Goal: Transaction & Acquisition: Purchase product/service

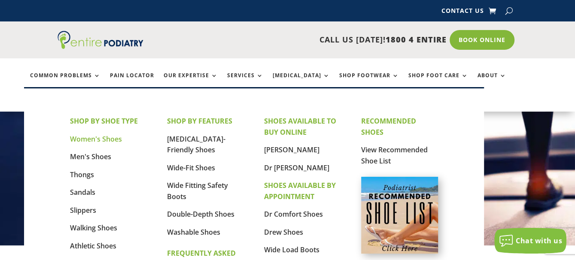
click at [90, 138] on link "Women's Shoes" at bounding box center [96, 138] width 52 height 9
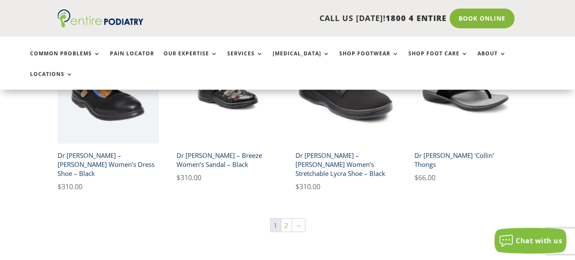
scroll to position [1410, 0]
click at [286, 219] on link "2" at bounding box center [286, 225] width 10 height 13
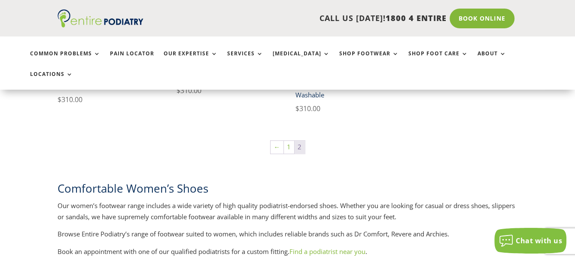
scroll to position [343, 0]
click at [288, 140] on link "1" at bounding box center [289, 146] width 10 height 13
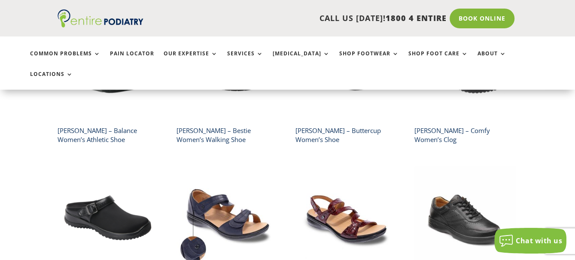
scroll to position [788, 0]
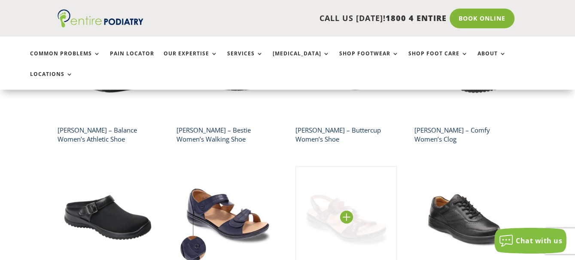
click at [357, 185] on img at bounding box center [345, 216] width 101 height 101
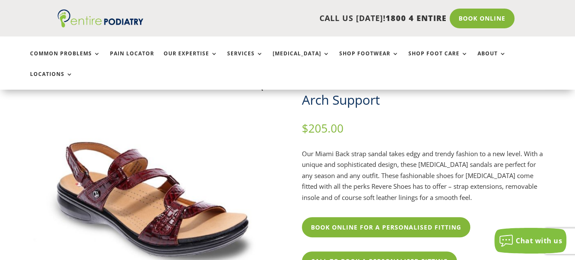
scroll to position [68, 0]
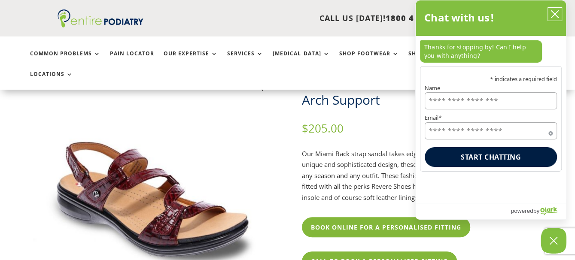
click at [553, 8] on button "close chatbox" at bounding box center [555, 14] width 14 height 13
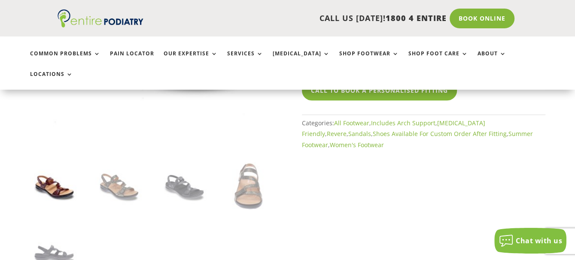
scroll to position [240, 0]
click at [55, 167] on img at bounding box center [54, 185] width 49 height 49
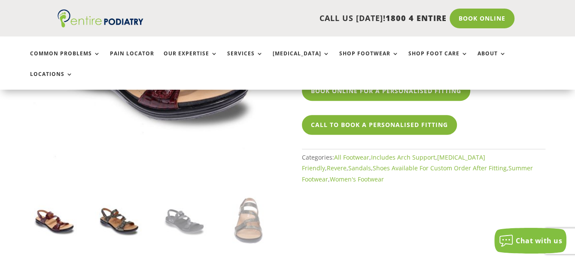
scroll to position [205, 0]
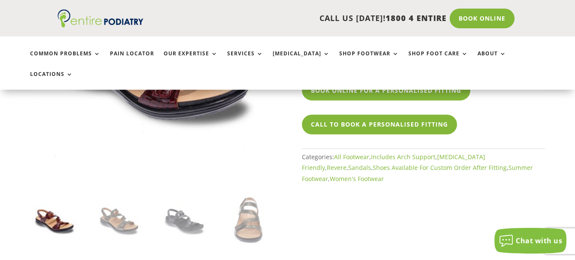
click at [54, 200] on img at bounding box center [54, 220] width 49 height 49
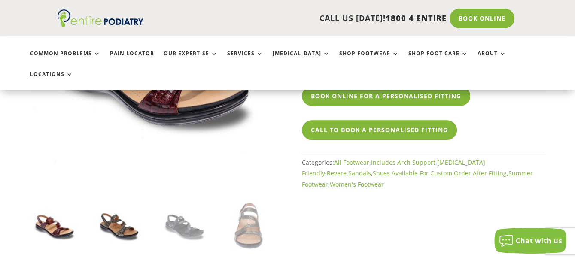
scroll to position [204, 0]
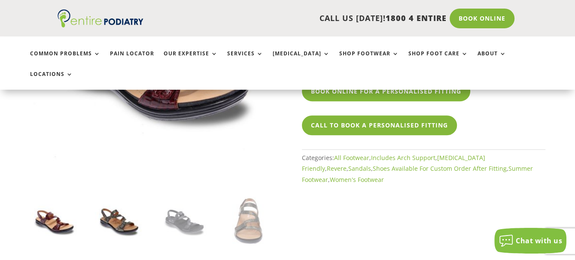
click at [119, 202] on img at bounding box center [119, 221] width 49 height 49
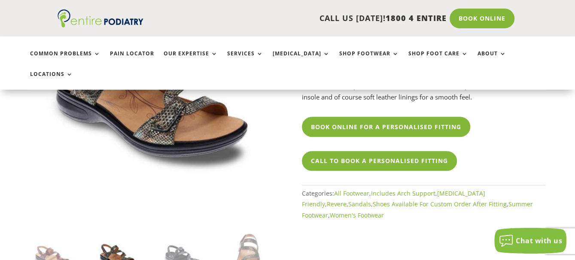
scroll to position [169, 0]
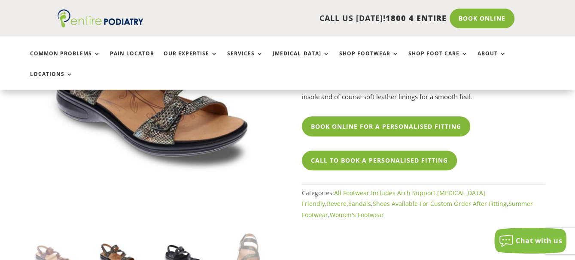
click at [183, 239] on img at bounding box center [184, 256] width 49 height 49
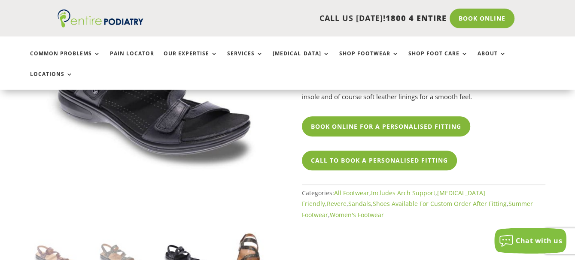
click at [255, 236] on img at bounding box center [249, 256] width 49 height 49
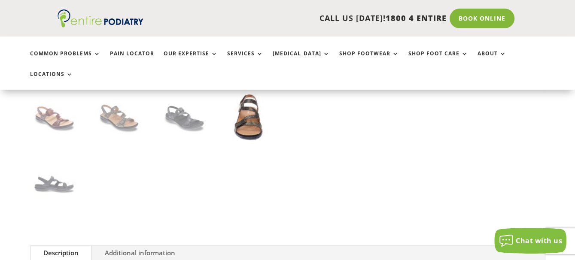
scroll to position [309, 0]
click at [63, 167] on img at bounding box center [54, 181] width 49 height 49
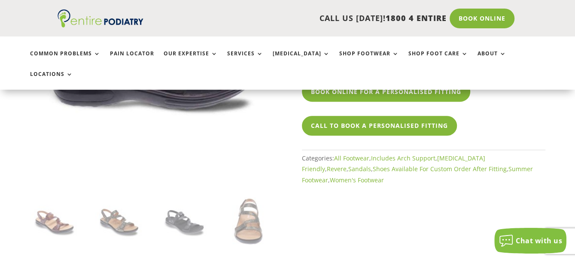
scroll to position [205, 0]
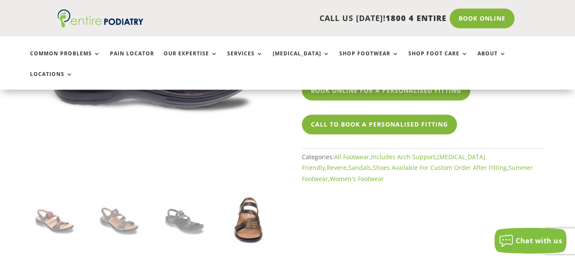
click at [247, 204] on img at bounding box center [249, 220] width 49 height 49
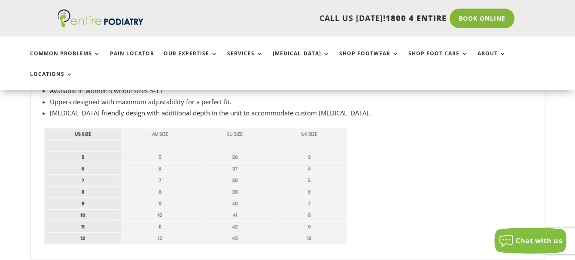
scroll to position [563, 0]
click at [84, 181] on img at bounding box center [195, 185] width 305 height 117
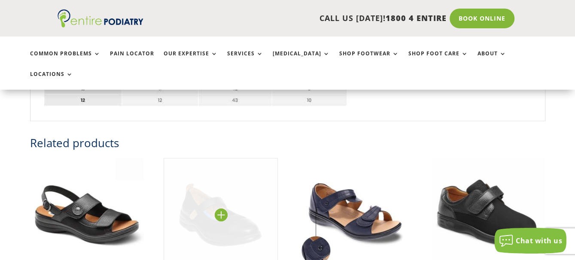
scroll to position [700, 0]
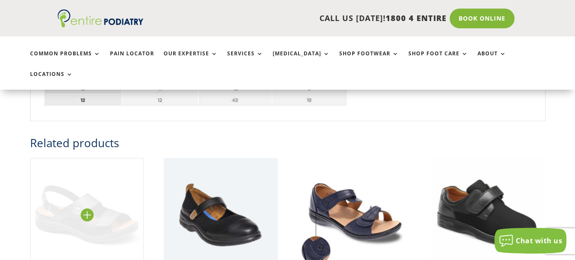
click at [86, 192] on img at bounding box center [87, 215] width 114 height 114
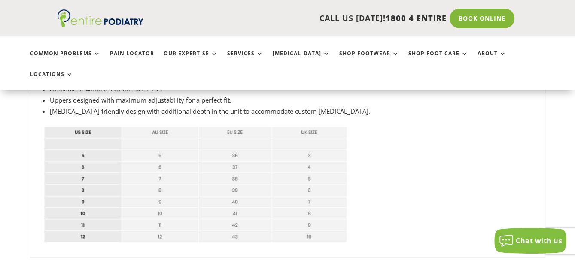
scroll to position [563, 0]
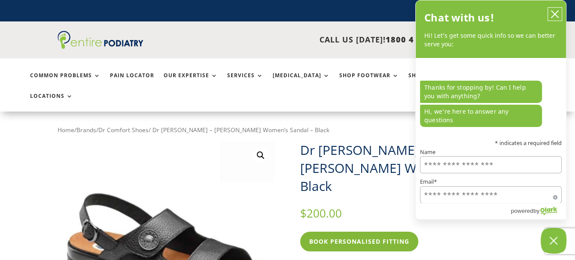
click at [555, 14] on icon "close chatbox" at bounding box center [554, 14] width 7 height 7
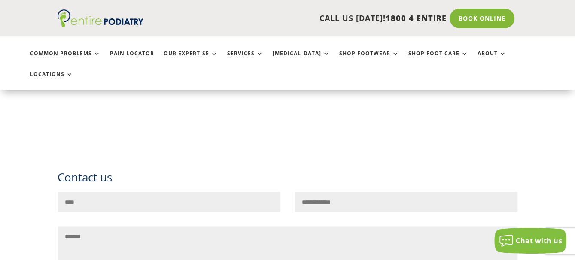
scroll to position [926, 0]
